Goal: Navigation & Orientation: Find specific page/section

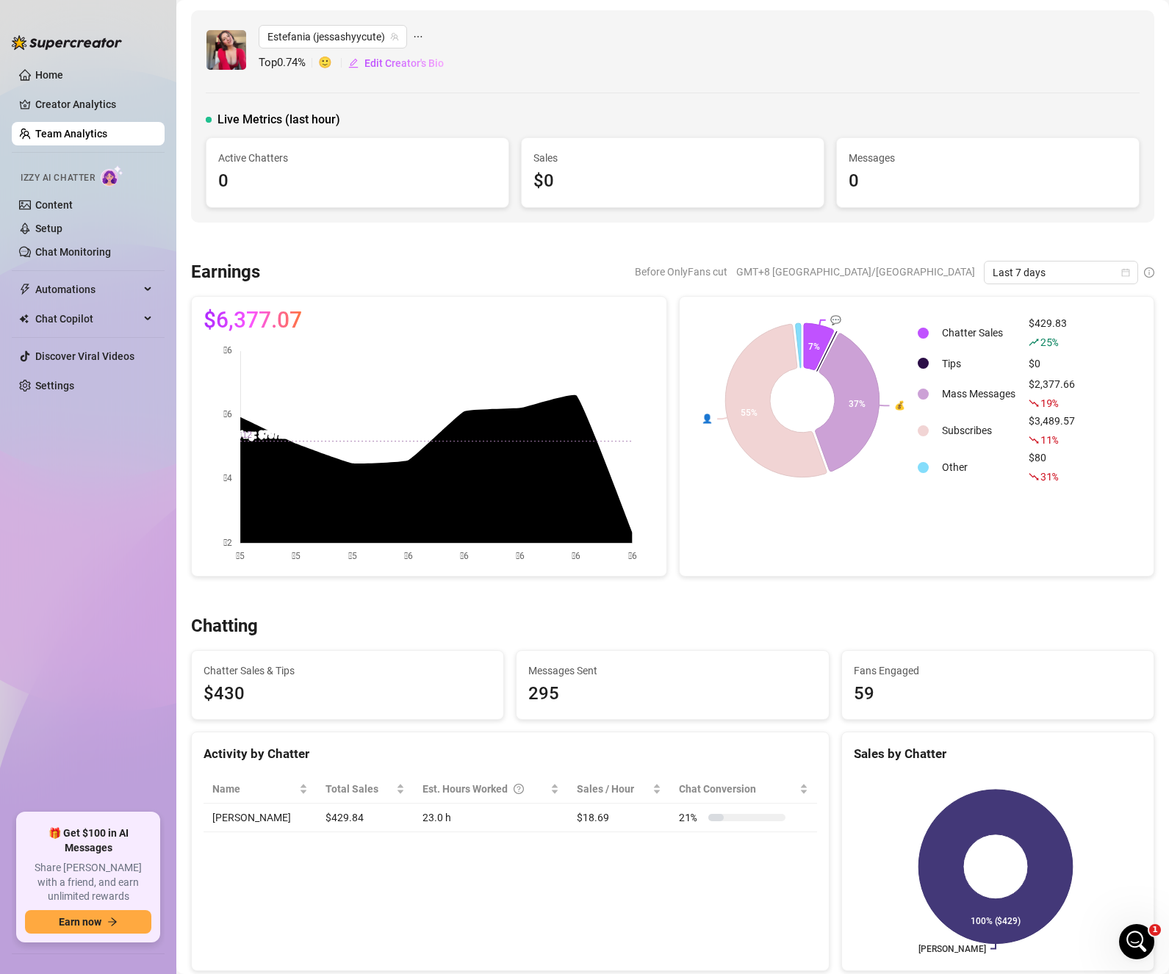
click at [62, 381] on link "Settings" at bounding box center [54, 386] width 39 height 12
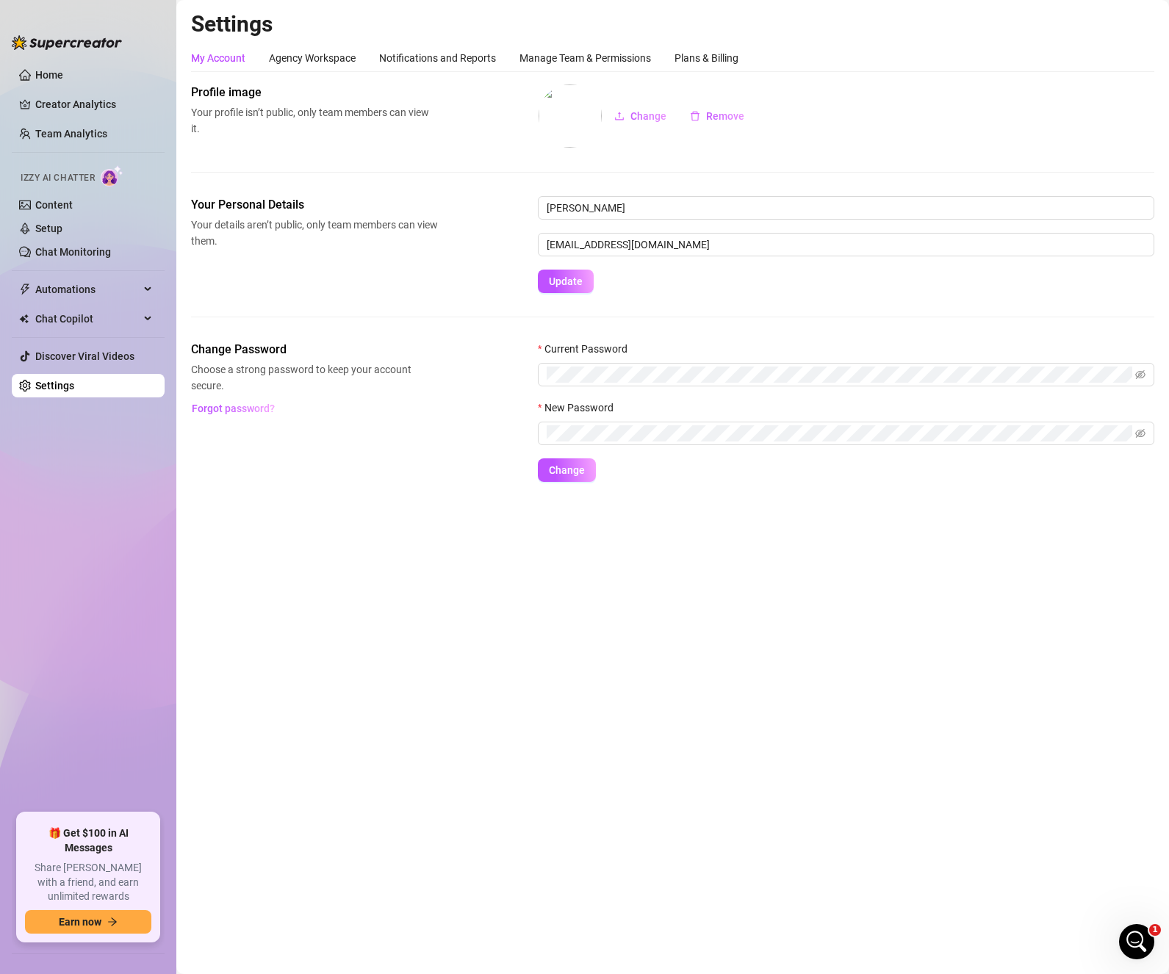
scroll to position [1218, 0]
click at [72, 199] on link "Content" at bounding box center [53, 205] width 37 height 12
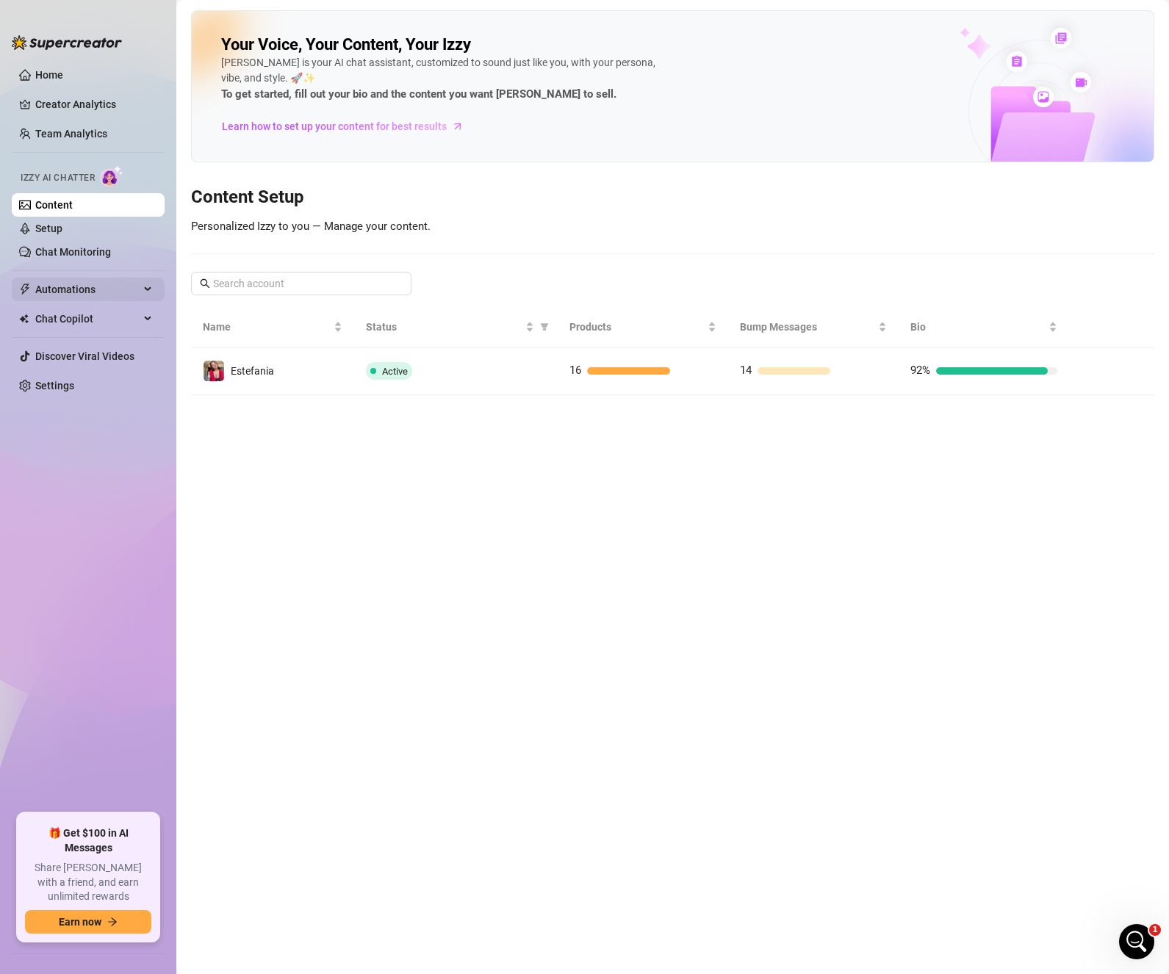
click at [146, 290] on icon at bounding box center [149, 290] width 7 height 0
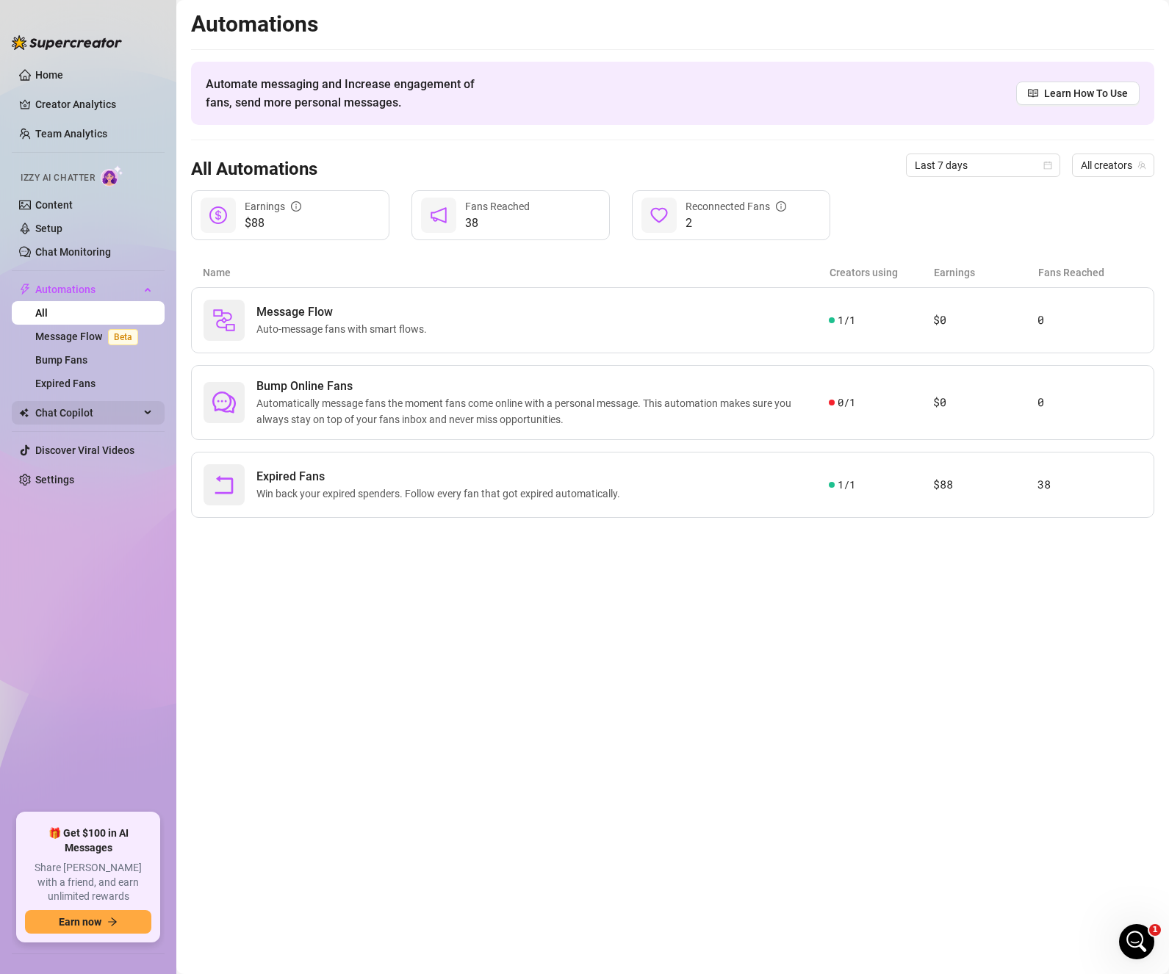
click at [146, 409] on div "Chat Copilot" at bounding box center [88, 413] width 153 height 24
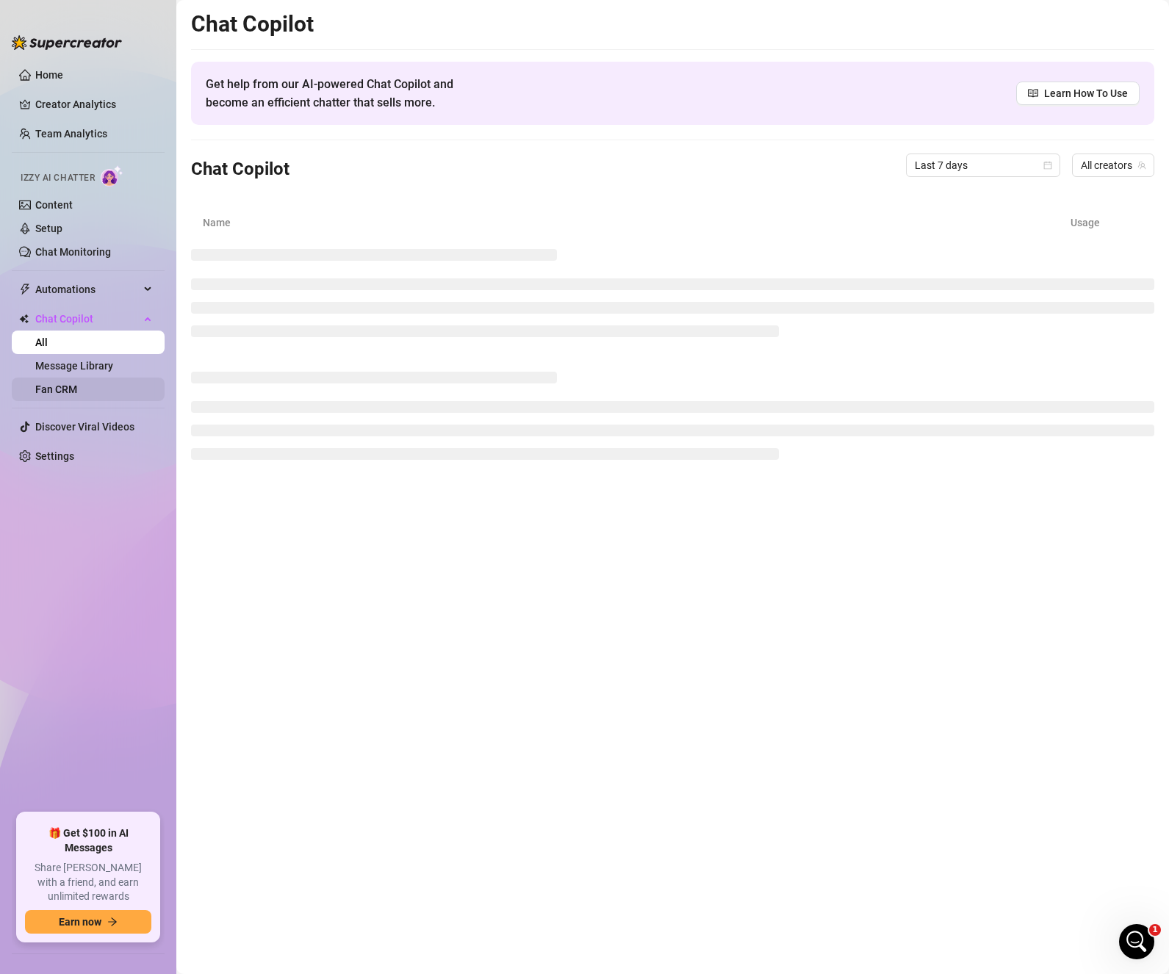
click at [77, 384] on link "Fan CRM" at bounding box center [56, 390] width 42 height 12
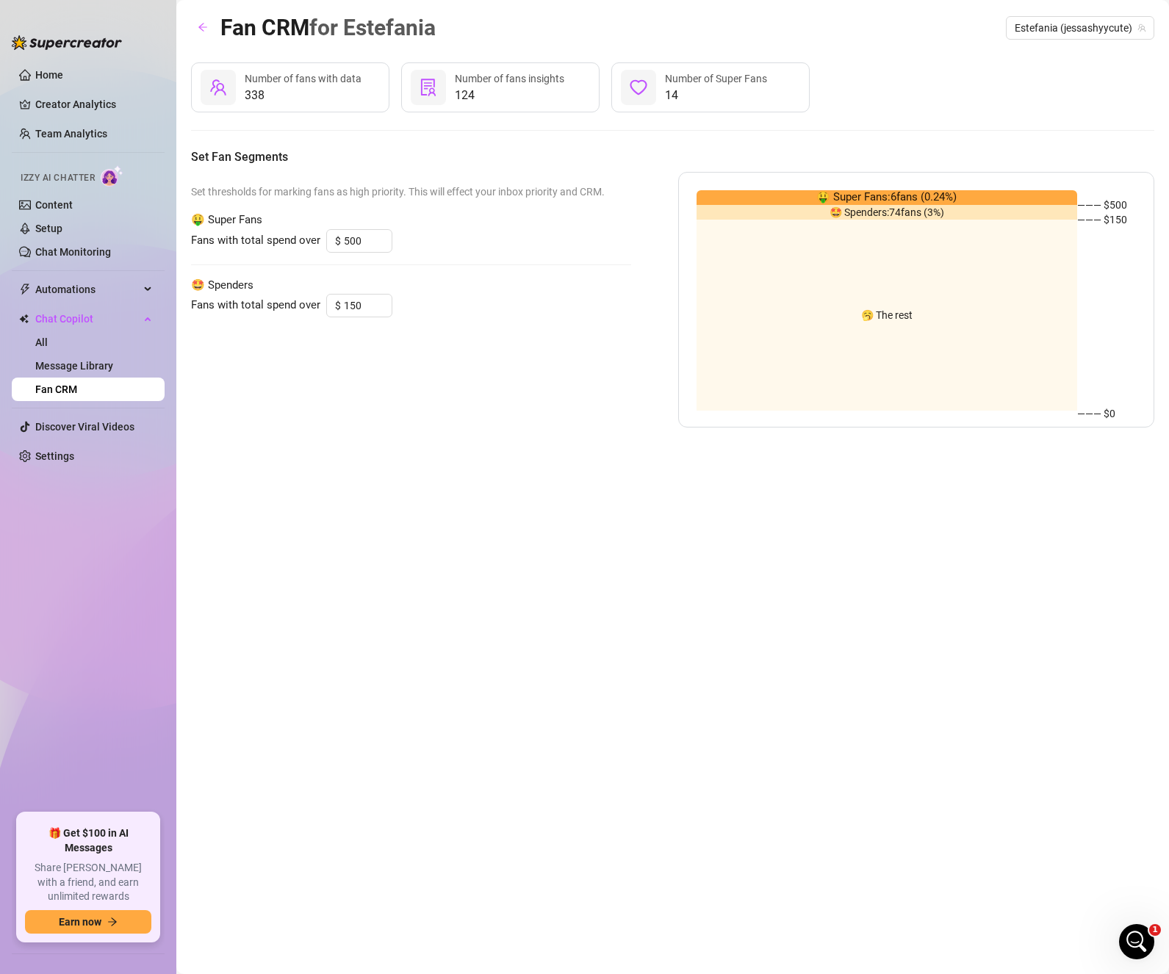
click at [897, 378] on div "🥱 The rest" at bounding box center [887, 315] width 381 height 191
